Goal: Register for event/course

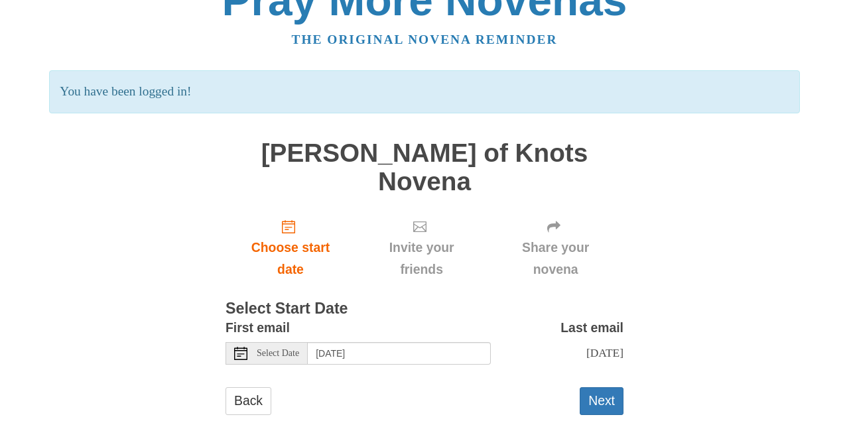
scroll to position [33, 0]
click at [603, 388] on button "Next" at bounding box center [602, 401] width 44 height 27
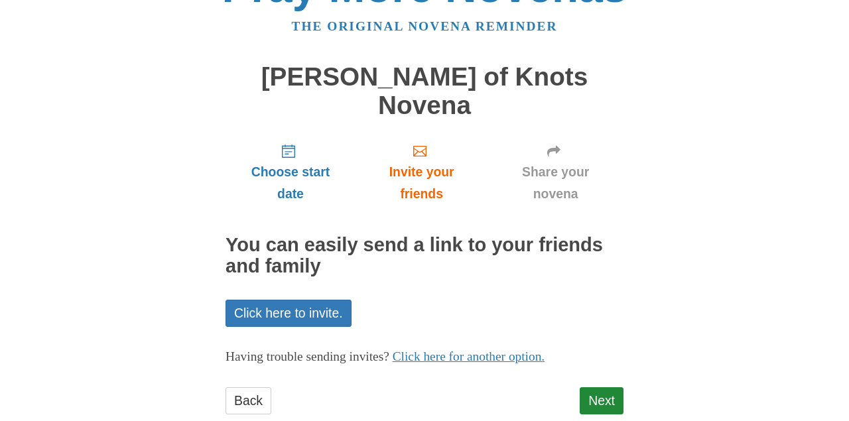
scroll to position [46, 0]
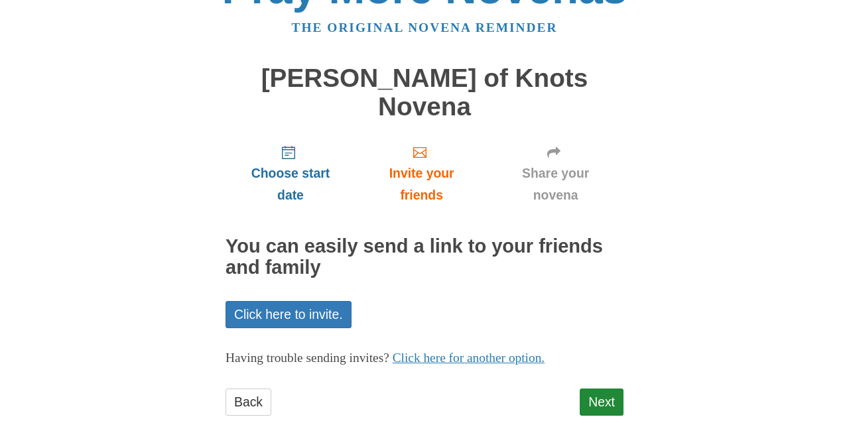
click at [287, 163] on span "Choose start date" at bounding box center [290, 185] width 103 height 44
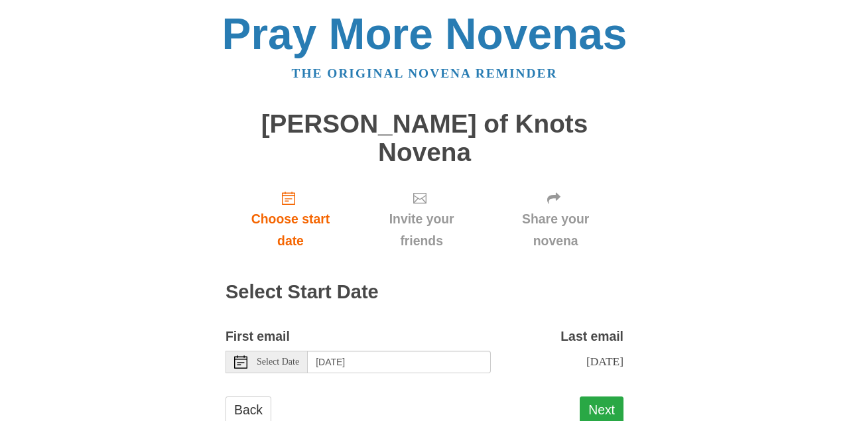
click at [608, 397] on button "Next" at bounding box center [602, 410] width 44 height 27
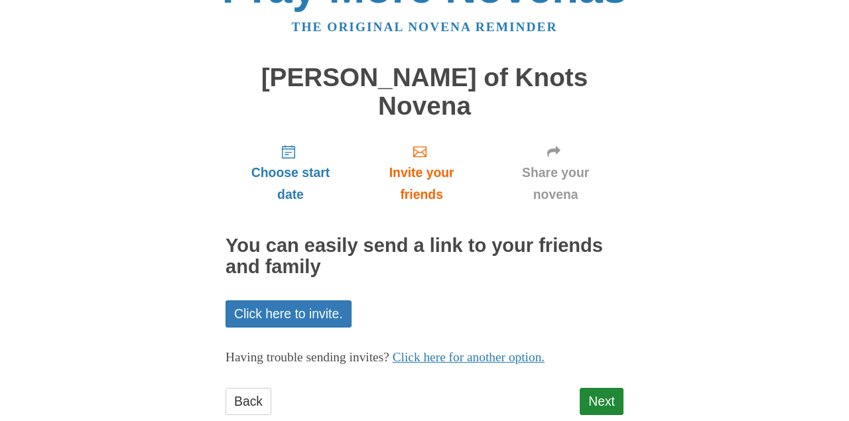
scroll to position [46, 0]
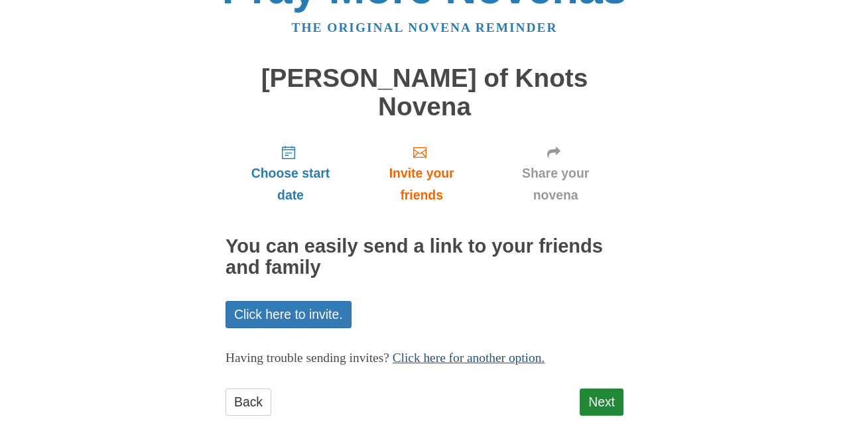
click at [434, 351] on link "Click here for another option." at bounding box center [469, 358] width 153 height 14
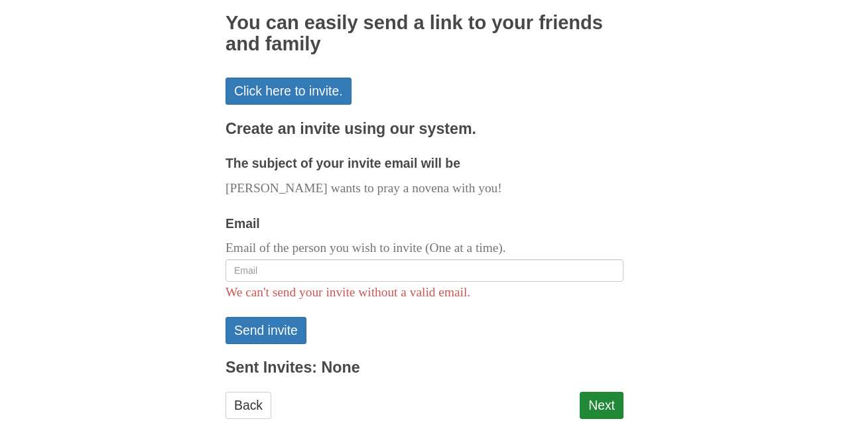
scroll to position [269, 0]
click at [243, 393] on link "Back" at bounding box center [249, 406] width 46 height 27
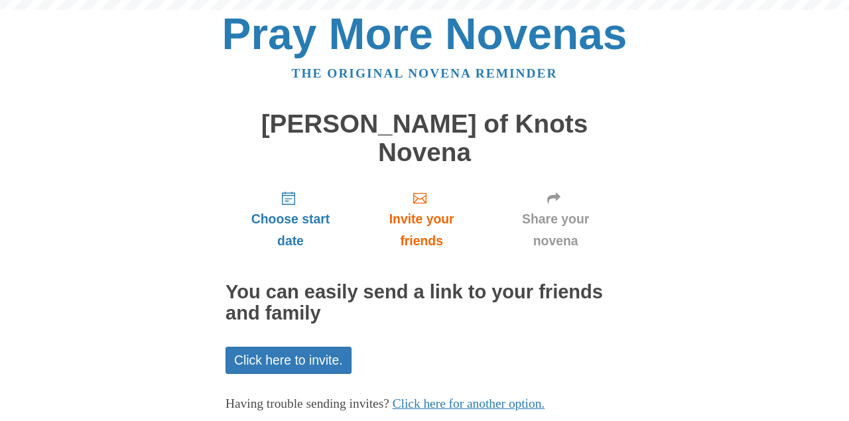
scroll to position [46, 0]
